Goal: Contribute content: Contribute content

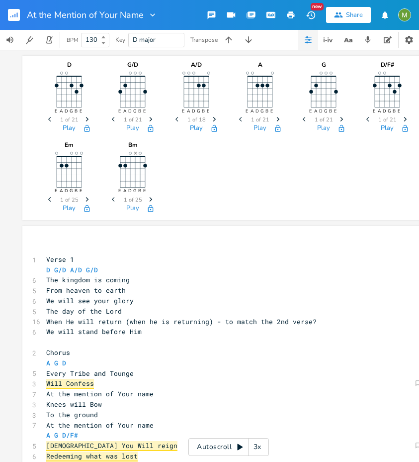
scroll to position [293, 0]
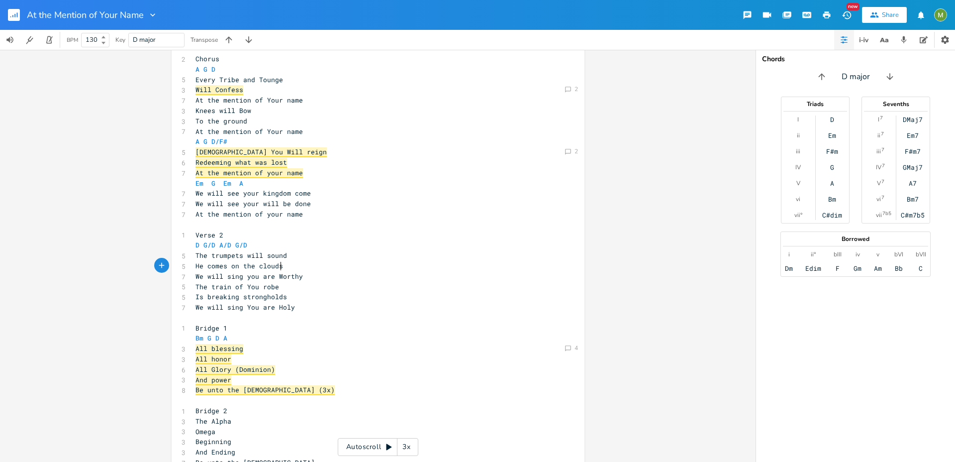
click at [356, 270] on pre "He comes on the clouds" at bounding box center [372, 266] width 359 height 10
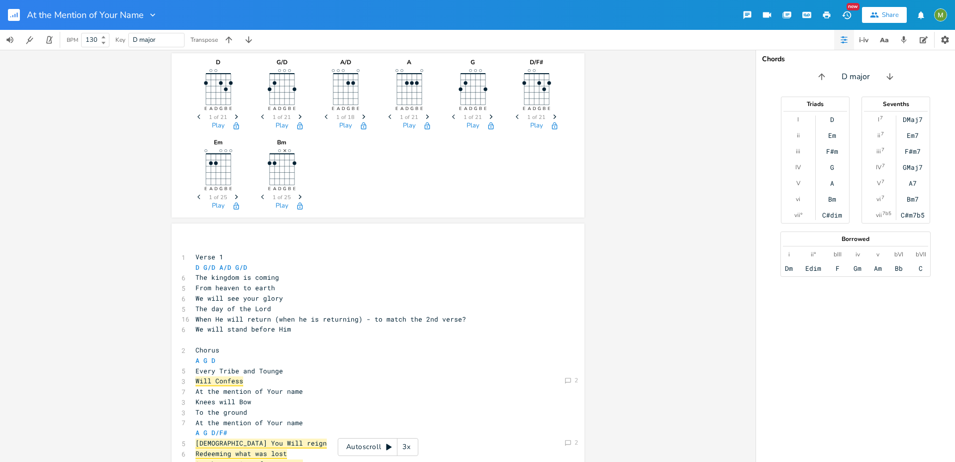
scroll to position [0, 0]
click at [20, 20] on button "button" at bounding box center [18, 15] width 20 height 24
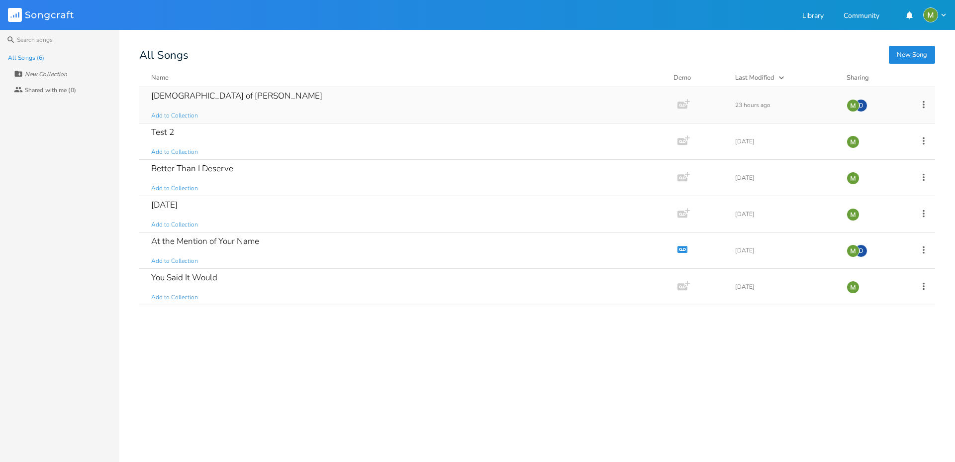
click at [211, 104] on div "[DEMOGRAPHIC_DATA] of Jacob Add to Collection" at bounding box center [406, 105] width 510 height 36
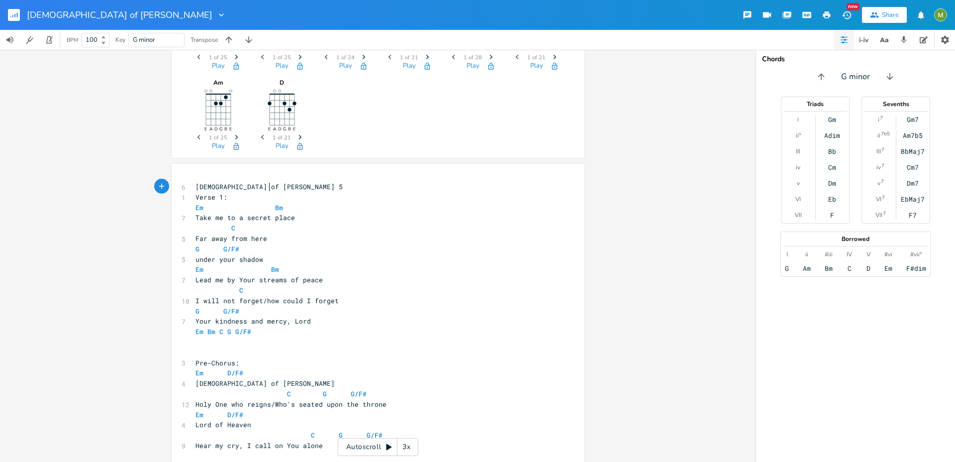
scroll to position [128, 0]
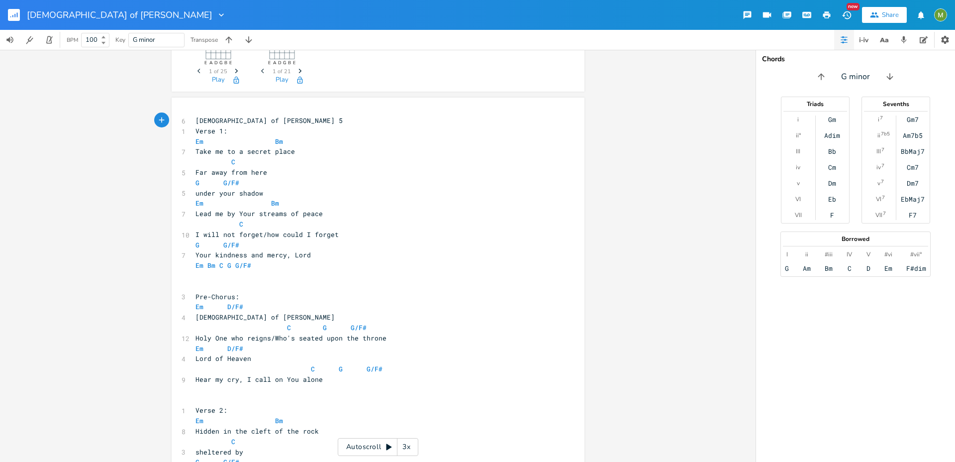
click at [193, 121] on pre "[DEMOGRAPHIC_DATA] of [PERSON_NAME] 5" at bounding box center [372, 120] width 359 height 10
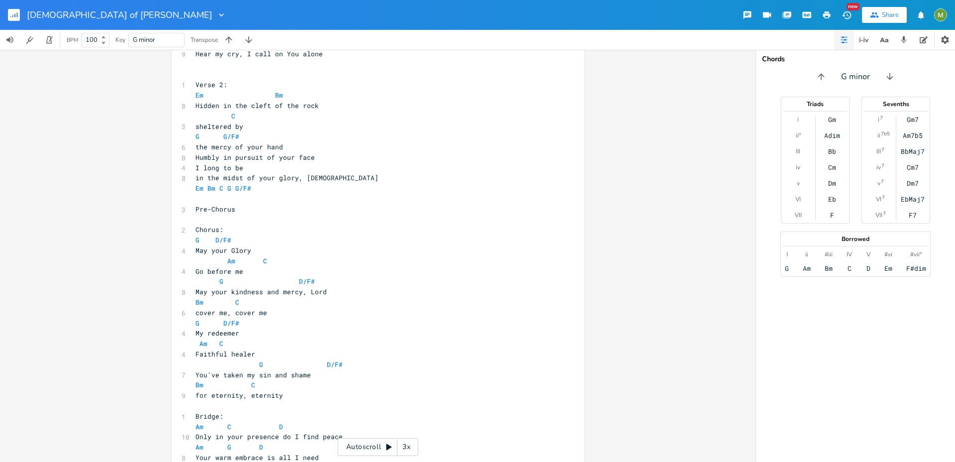
scroll to position [452, 0]
click at [314, 180] on pre "in the midst of your glory, [DEMOGRAPHIC_DATA]" at bounding box center [372, 179] width 359 height 10
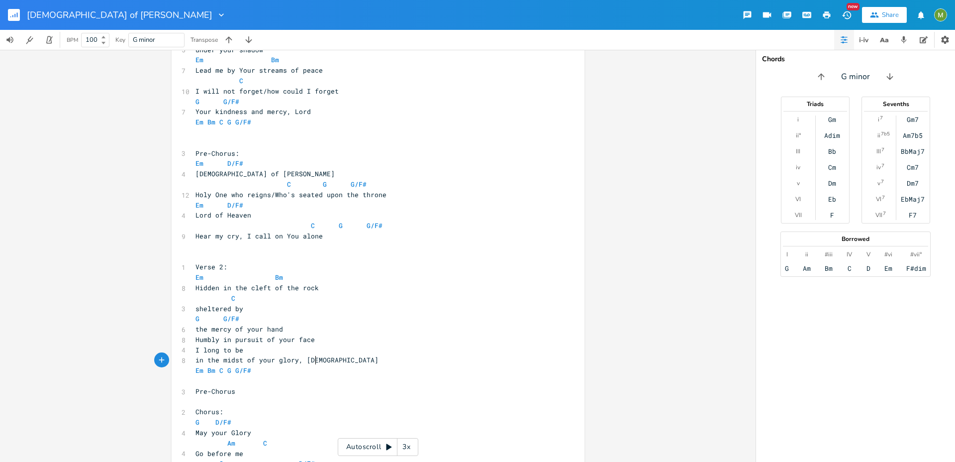
scroll to position [526, 0]
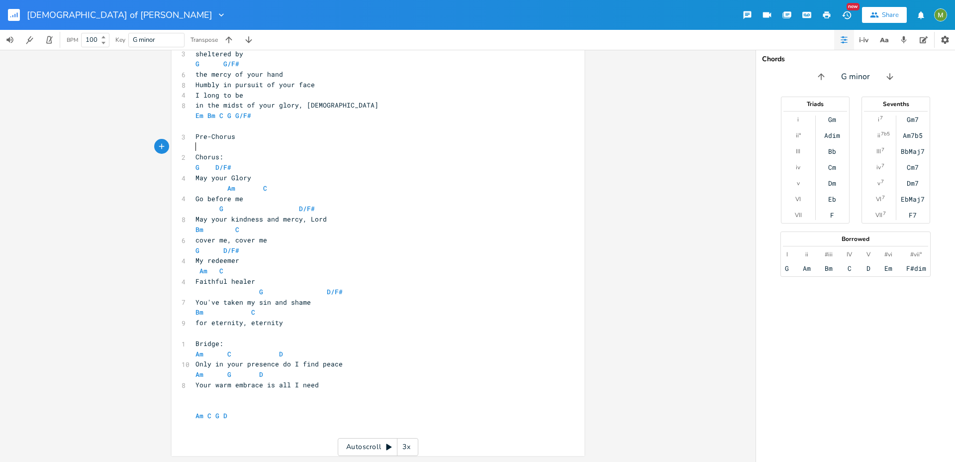
click at [274, 147] on pre "​" at bounding box center [372, 147] width 359 height 10
click at [276, 122] on pre "​" at bounding box center [372, 126] width 359 height 10
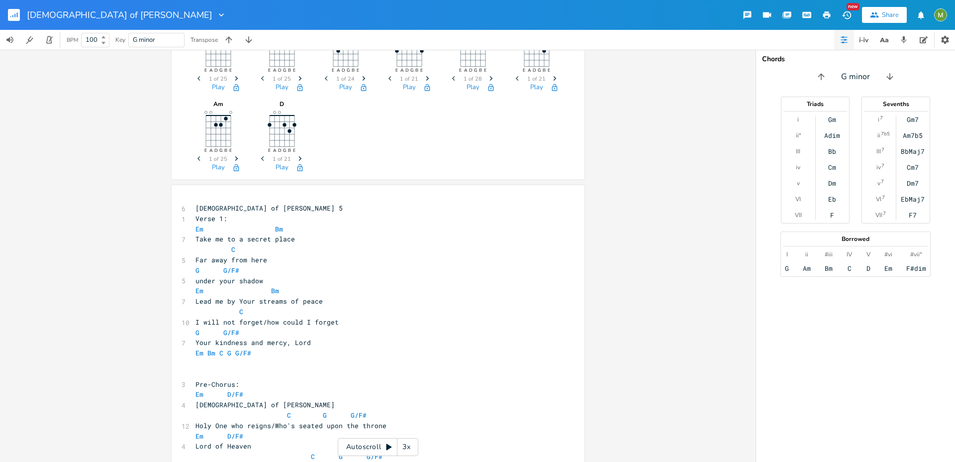
scroll to position [0, 0]
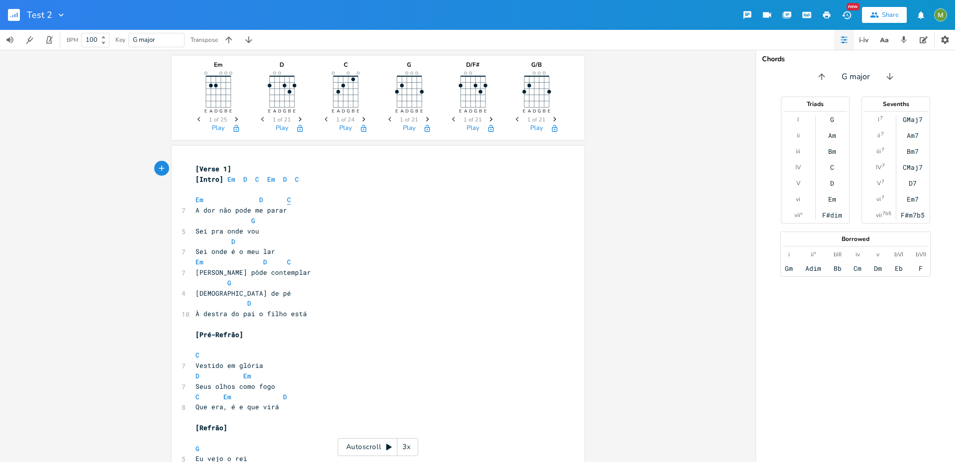
scroll to position [103, 0]
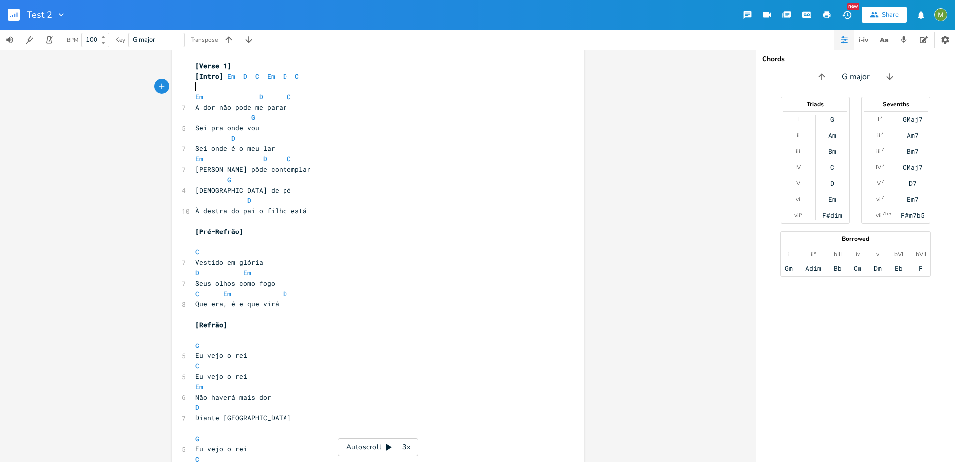
click at [267, 90] on pre "​" at bounding box center [372, 87] width 359 height 10
type textarea "[Verse 1]"
drag, startPoint x: 280, startPoint y: 64, endPoint x: 133, endPoint y: 55, distance: 147.5
click at [133, 55] on div "Em E A D G B E Previous 1 of 25 Next Play D E A D G B E Previous 1 of 21 Next P…" at bounding box center [378, 256] width 756 height 412
click at [350, 83] on pre "​" at bounding box center [372, 87] width 359 height 10
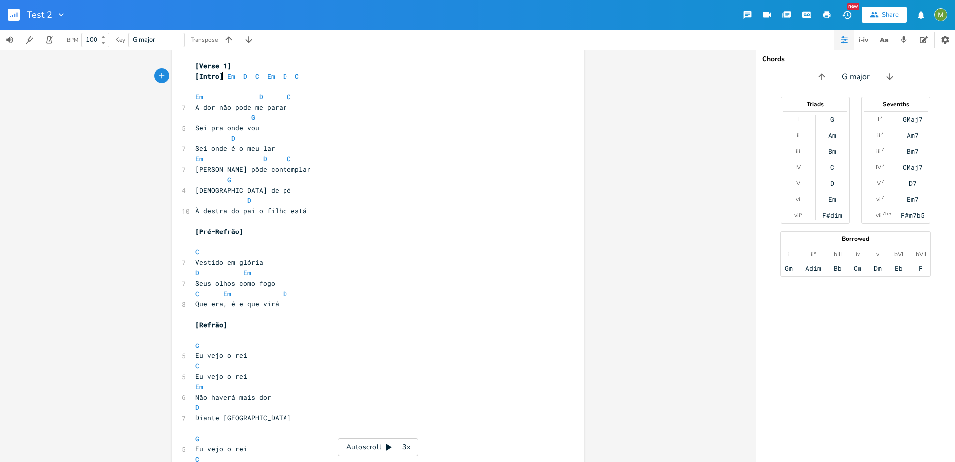
type textarea "[Intro]"
drag, startPoint x: 219, startPoint y: 75, endPoint x: 169, endPoint y: 75, distance: 50.2
click at [172, 75] on div "[Intro] x [Verse 1] [Intro] Em D C Em D C ​ Em D C 7 A dor não pode me parar G …" at bounding box center [378, 416] width 413 height 746
click at [341, 92] on pre "Em D C" at bounding box center [372, 97] width 359 height 10
type textarea "[Intro]"
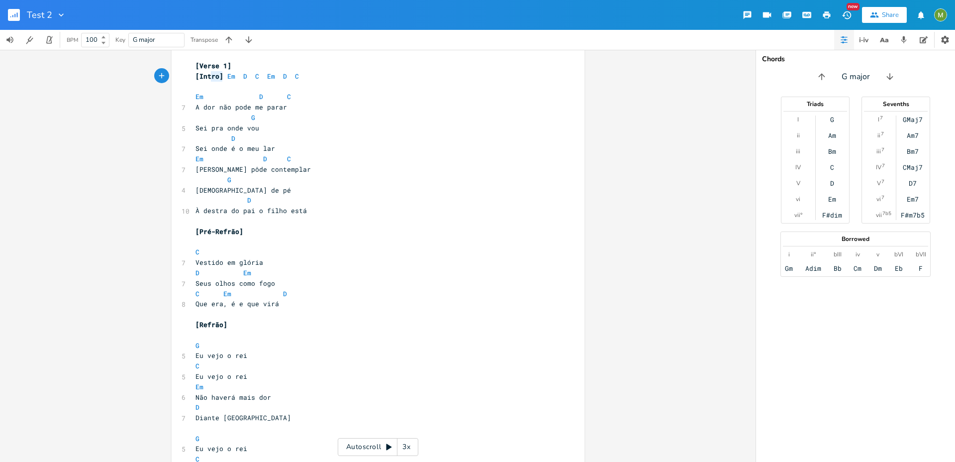
drag, startPoint x: 221, startPoint y: 76, endPoint x: 190, endPoint y: 75, distance: 30.9
click at [193, 75] on pre "[Intro] Em D C Em D C" at bounding box center [372, 76] width 359 height 10
click at [297, 88] on pre "​" at bounding box center [372, 87] width 359 height 10
type textarea "[Intro]"
drag, startPoint x: 222, startPoint y: 75, endPoint x: 148, endPoint y: 76, distance: 74.1
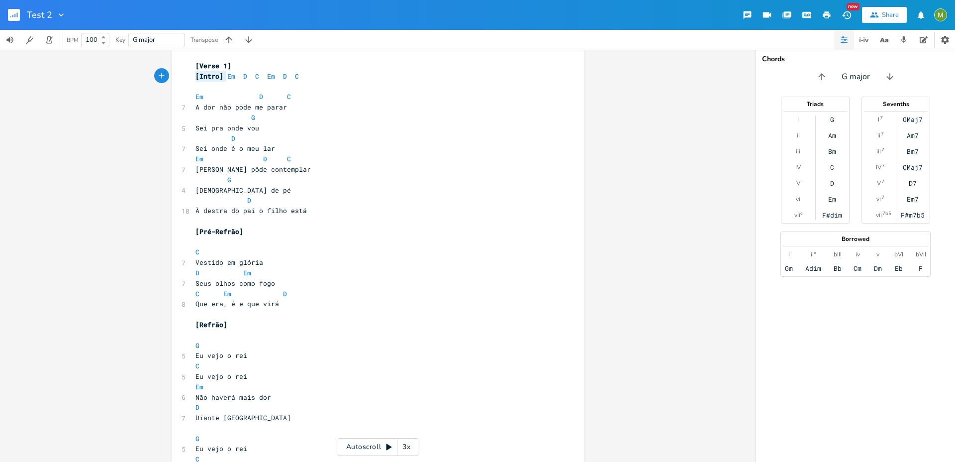
click at [148, 76] on div "Em E A D G B E Previous 1 of 25 Next Play D E A D G B E Previous 1 of 21 Next P…" at bounding box center [378, 256] width 756 height 412
click at [310, 73] on pre "[Intro] Em D C Em D C" at bounding box center [372, 76] width 359 height 10
type textarea "[Verse 1]"
drag, startPoint x: 242, startPoint y: 62, endPoint x: 165, endPoint y: 61, distance: 77.6
click at [165, 61] on div "Em E A D G B E Previous 1 of 25 Next Play D E A D G B E Previous 1 of 21 Next P…" at bounding box center [378, 256] width 756 height 412
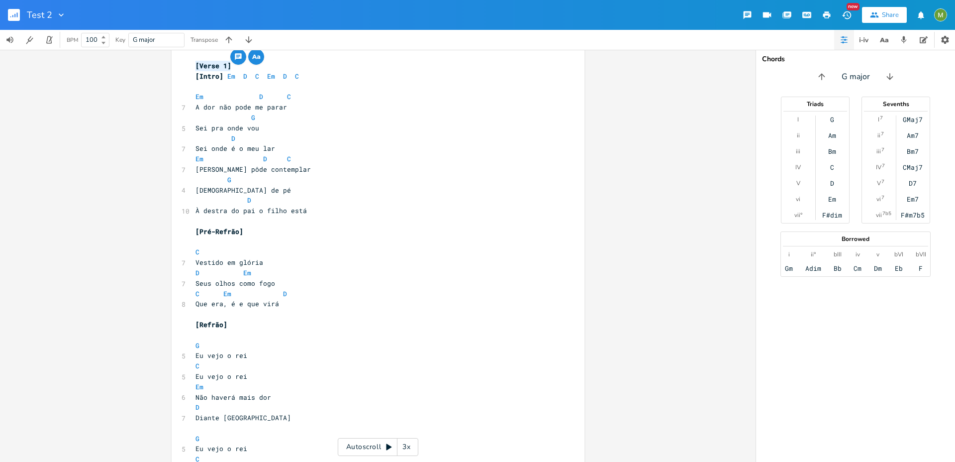
click at [188, 67] on div "[Verse 1] x [Verse 1] [Intro] Em D C Em D C ​ Em D C 7 A dor não pode me parar …" at bounding box center [378, 416] width 413 height 746
click at [196, 64] on span "[Verse 1]" at bounding box center [213, 65] width 36 height 9
type textarea "["
click at [196, 64] on span "[Verse 1]" at bounding box center [213, 65] width 36 height 9
type textarea "[Verse 1]"
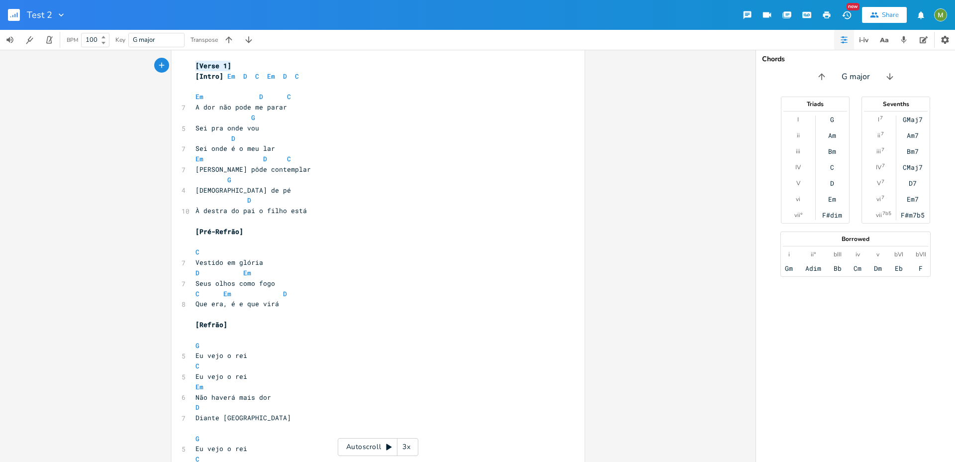
drag, startPoint x: 234, startPoint y: 64, endPoint x: 173, endPoint y: 68, distance: 61.3
click at [173, 68] on div "[Verse 1] x [Verse 1] [Intro] Em D C Em D C ​ Em D C 7 A dor não pode me parar …" at bounding box center [378, 416] width 413 height 746
click at [195, 66] on span "[Verse 1]" at bounding box center [213, 65] width 36 height 9
type textarea "["
click at [195, 66] on span "[Verse 1]" at bounding box center [213, 65] width 36 height 9
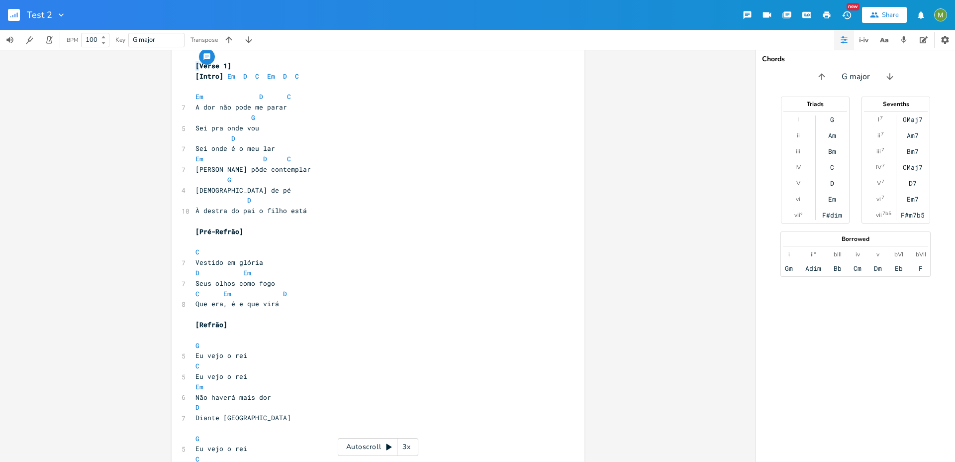
click at [209, 65] on span "[Verse 1]" at bounding box center [213, 65] width 36 height 9
type textarea "[Verse 1]"
drag, startPoint x: 231, startPoint y: 67, endPoint x: 177, endPoint y: 68, distance: 53.7
click at [177, 68] on div "[Verse 1] x [Verse 1] [Intro] Em D C Em D C ​ Em D C 7 A dor não pode me parar …" at bounding box center [378, 416] width 413 height 746
click at [202, 89] on pre "​" at bounding box center [372, 87] width 359 height 10
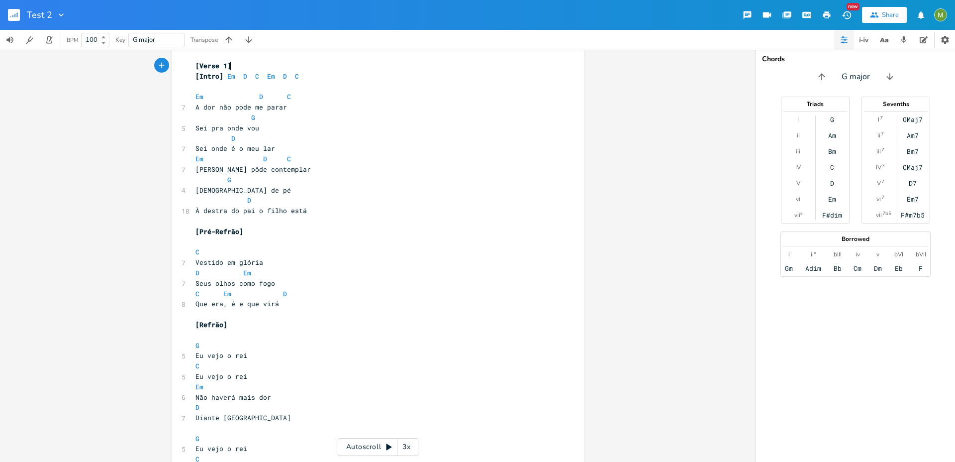
type textarea "[Verse 1]"
drag, startPoint x: 228, startPoint y: 69, endPoint x: 170, endPoint y: 64, distance: 58.4
click at [172, 64] on div "[Verse 1] x [Verse 1] [Intro] Em D C Em D C ​ Em D C 7 A dor não pode me parar …" at bounding box center [378, 416] width 413 height 746
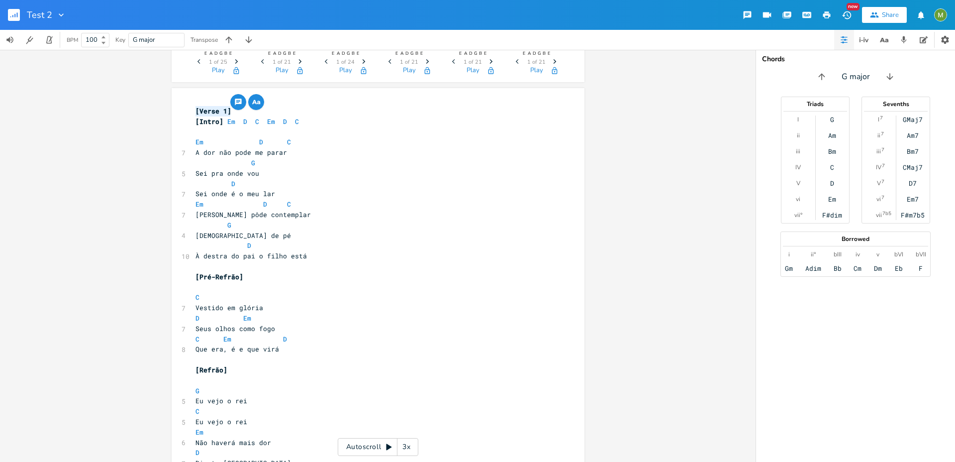
scroll to position [0, 0]
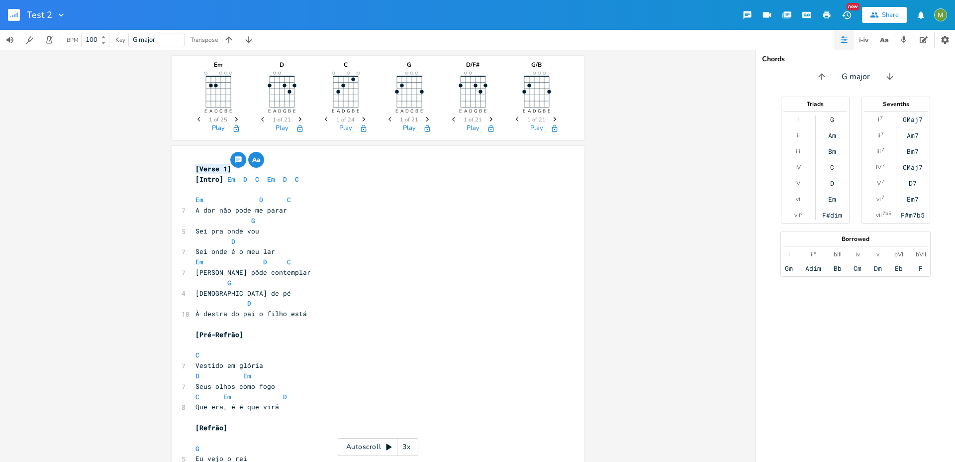
click at [374, 228] on pre "Sei pra onde vou" at bounding box center [372, 231] width 359 height 10
type textarea "[Verse 1] [Intro] Em D C Em D C Em D C A dor não pode me parar G Sei pra onde v…"
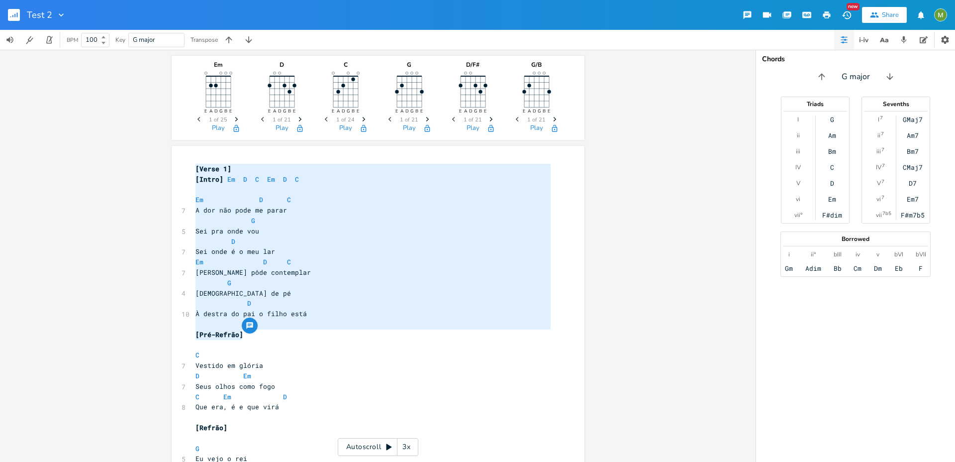
drag, startPoint x: 191, startPoint y: 169, endPoint x: 367, endPoint y: 336, distance: 242.8
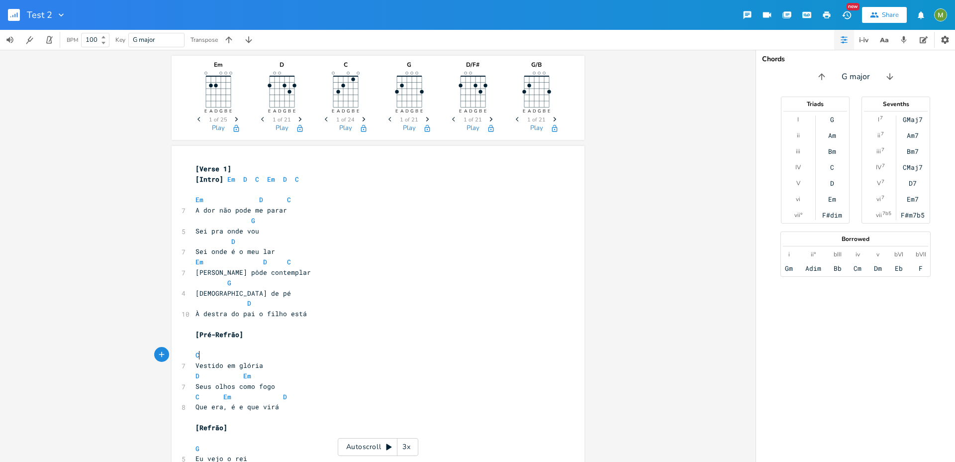
click at [350, 350] on pre "C" at bounding box center [372, 355] width 359 height 10
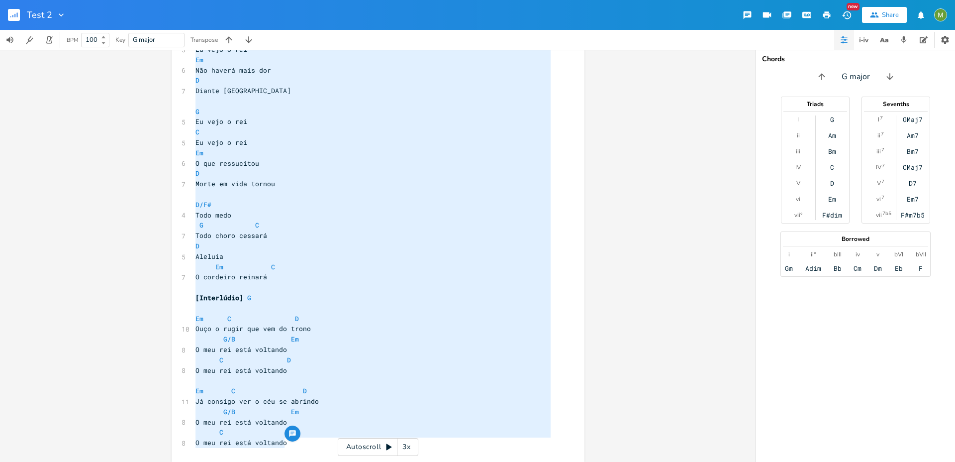
type textarea "[Verse 1] [Intro] Em D C Em D C Em D C A dor não pode me parar G Sei pra onde v…"
drag, startPoint x: 192, startPoint y: 167, endPoint x: 293, endPoint y: 458, distance: 308.5
click at [293, 458] on div "x [Verse 1] [Intro] Em D C Em D C ​ Em D C 7 A dor não pode me parar G 5 Sei pr…" at bounding box center [385, 98] width 384 height 733
click at [380, 319] on pre "Em C D" at bounding box center [372, 320] width 359 height 10
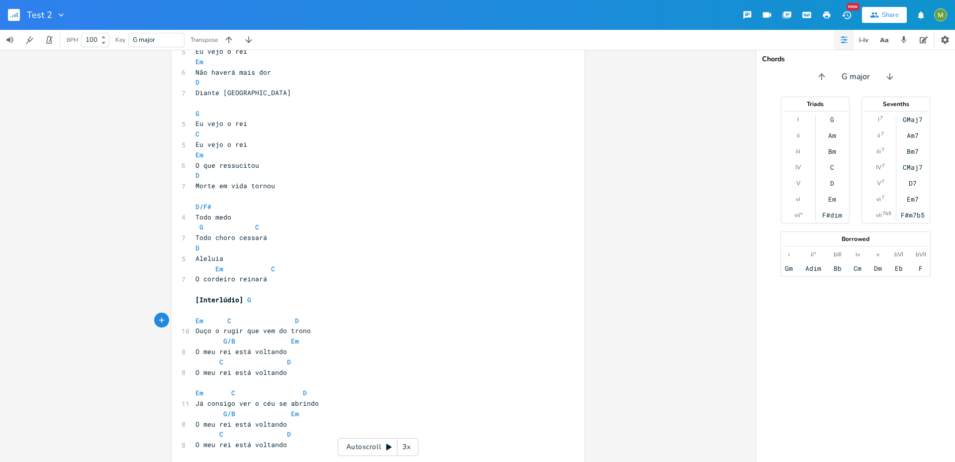
click at [387, 315] on pre "Em C D" at bounding box center [372, 320] width 359 height 10
click at [247, 300] on span "G" at bounding box center [249, 299] width 4 height 9
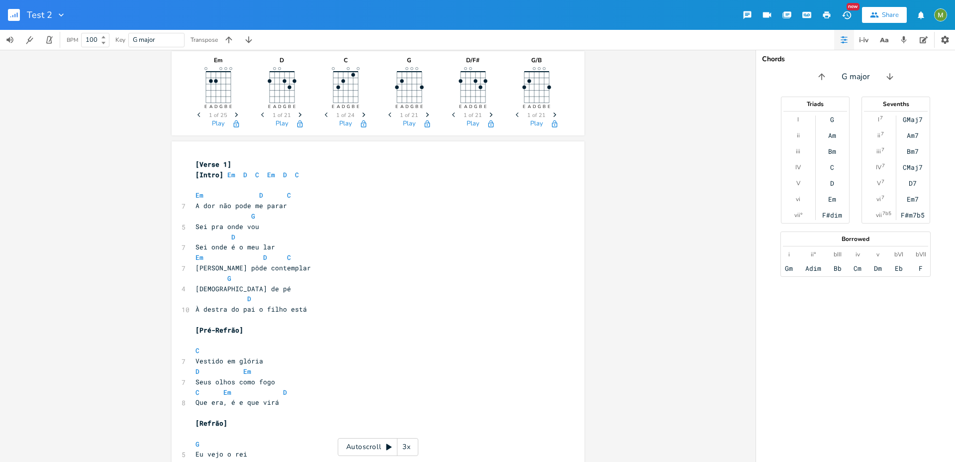
scroll to position [0, 0]
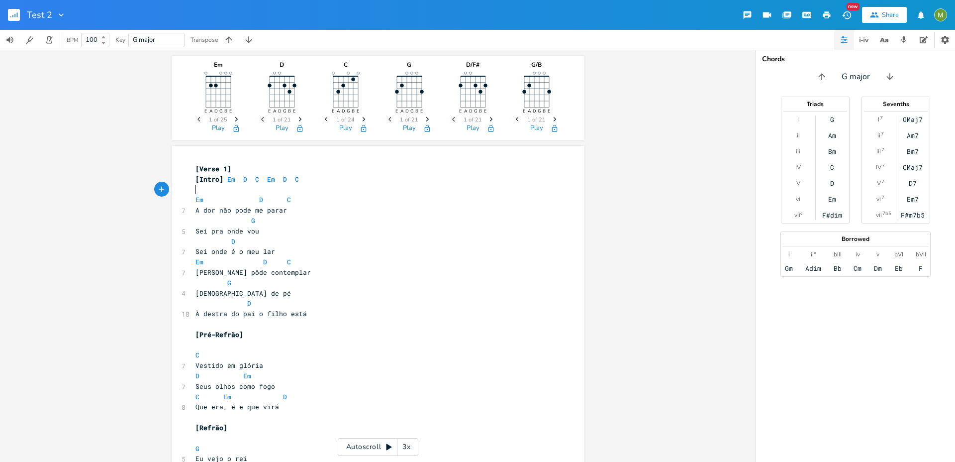
click at [195, 187] on pre "​" at bounding box center [372, 190] width 359 height 10
type textarea "[Intro]"
drag, startPoint x: 219, startPoint y: 178, endPoint x: 190, endPoint y: 179, distance: 28.9
click at [193, 179] on pre "[Intro] Em D C Em D C" at bounding box center [372, 179] width 359 height 10
click at [199, 178] on span "[Intro]" at bounding box center [209, 179] width 28 height 9
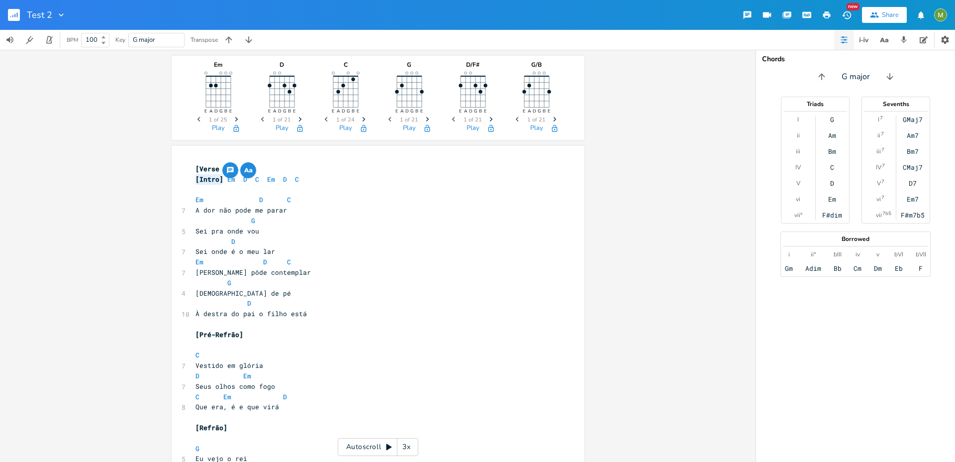
type textarea "Intro"
click at [199, 178] on span "[Intro]" at bounding box center [209, 179] width 28 height 9
click at [203, 169] on span "[Verse 1]" at bounding box center [213, 168] width 36 height 9
type textarea "Verse"
click at [203, 169] on span "[Verse 1]" at bounding box center [213, 168] width 36 height 9
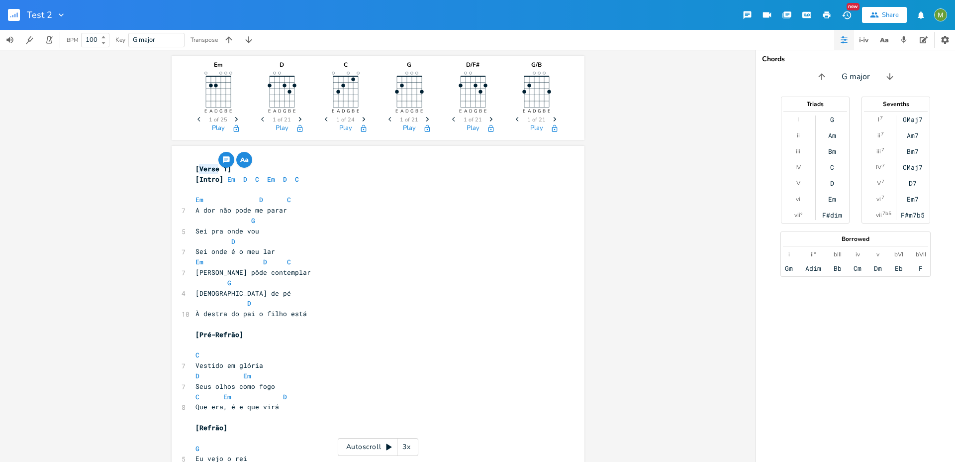
click at [321, 171] on pre "[Verse 1]" at bounding box center [372, 169] width 359 height 10
click at [296, 211] on pre "A dor não pode me parar" at bounding box center [372, 210] width 359 height 10
click at [216, 192] on pre "​" at bounding box center [372, 190] width 359 height 10
